Goal: Task Accomplishment & Management: Use online tool/utility

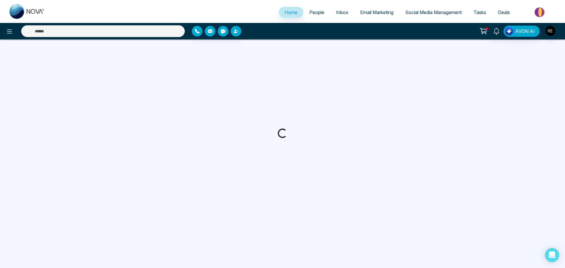
select select "*"
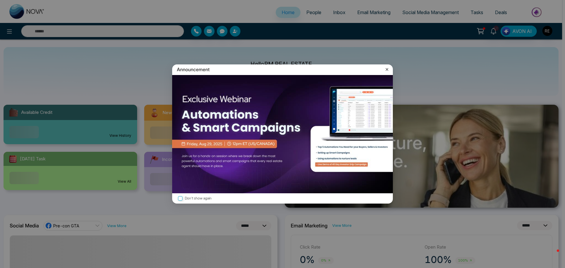
click at [387, 69] on icon at bounding box center [387, 70] width 6 height 6
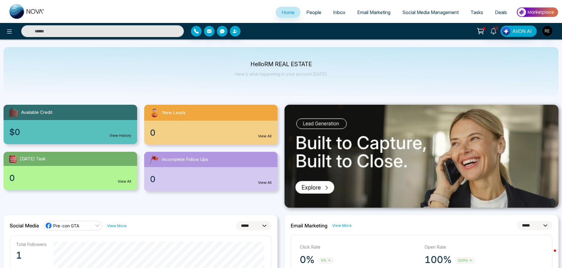
click at [412, 11] on span "Social Media Management" at bounding box center [430, 12] width 57 height 6
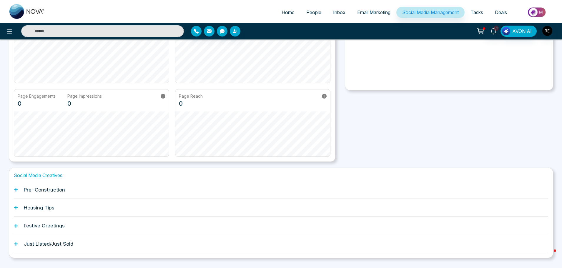
scroll to position [92, 0]
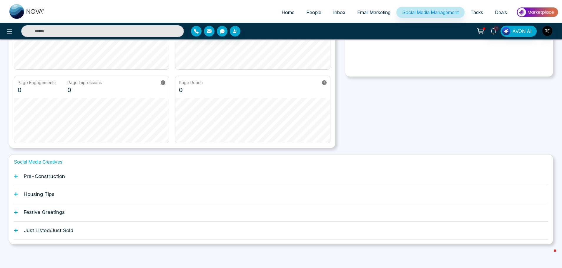
click at [17, 177] on icon at bounding box center [16, 177] width 4 height 4
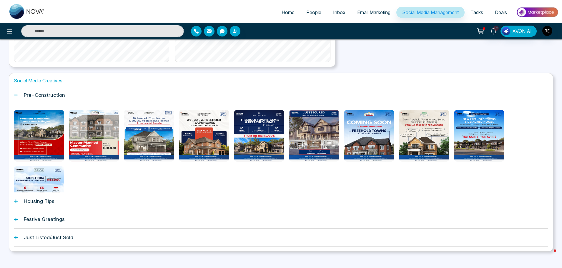
scroll to position [180, 0]
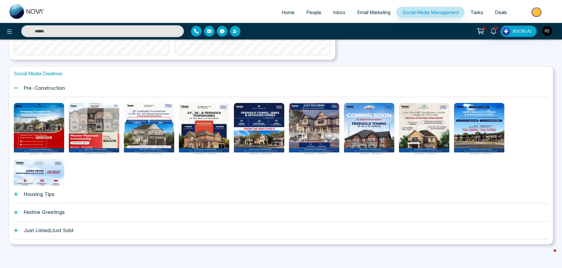
click at [18, 195] on icon at bounding box center [16, 194] width 4 height 4
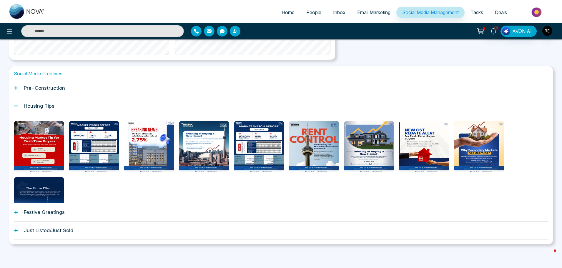
click at [16, 213] on icon at bounding box center [16, 212] width 4 height 4
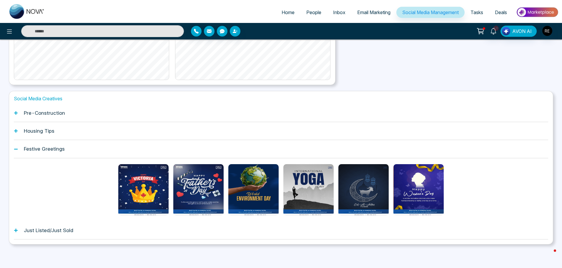
scroll to position [155, 0]
click at [15, 230] on icon at bounding box center [16, 231] width 4 height 4
